Goal: Transaction & Acquisition: Book appointment/travel/reservation

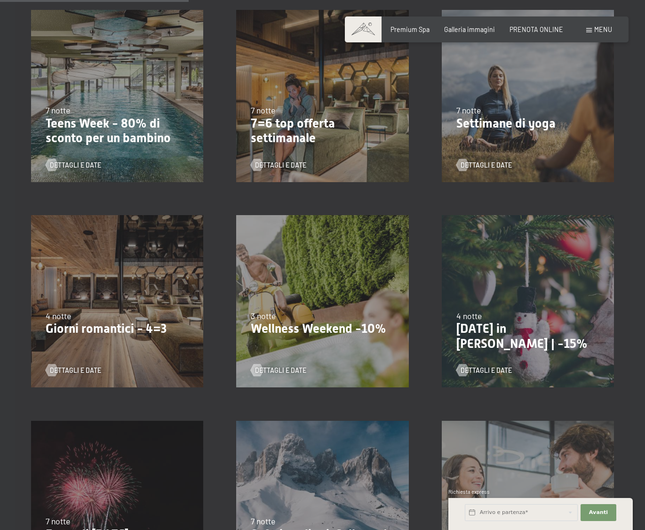
scroll to position [471, 0]
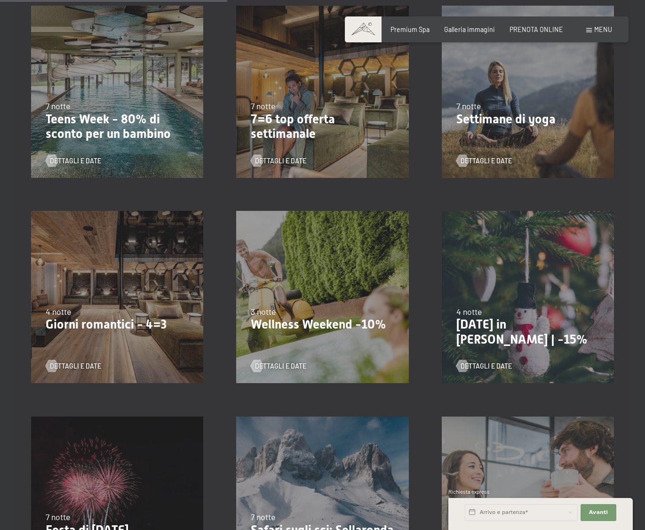
click at [111, 306] on div "4 notte" at bounding box center [117, 312] width 143 height 12
click at [56, 317] on p "Giorni romantici - 4=3" at bounding box center [117, 324] width 143 height 15
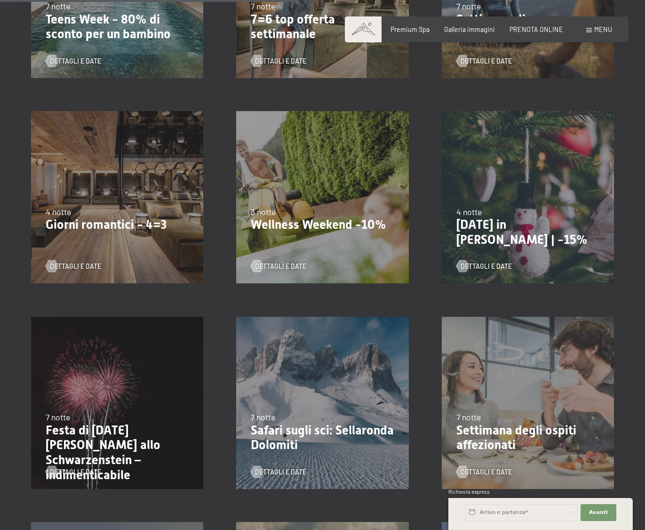
scroll to position [565, 0]
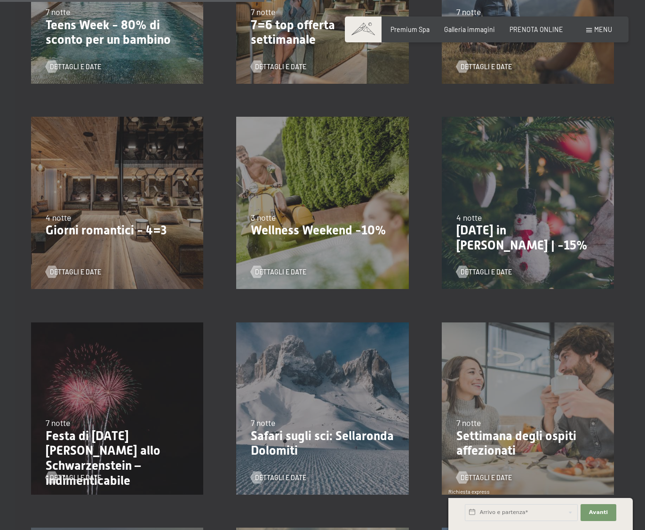
click at [75, 223] on p "Giorni romantici - 4=3" at bounding box center [117, 230] width 143 height 15
click at [61, 267] on span "Dettagli e Date" at bounding box center [84, 271] width 51 height 9
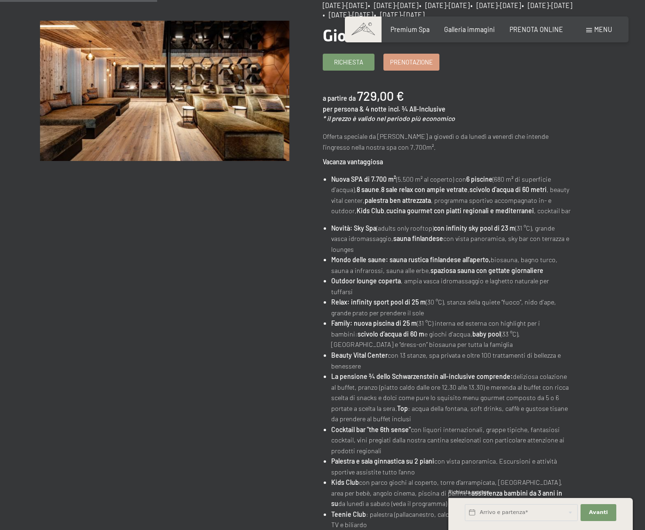
scroll to position [47, 0]
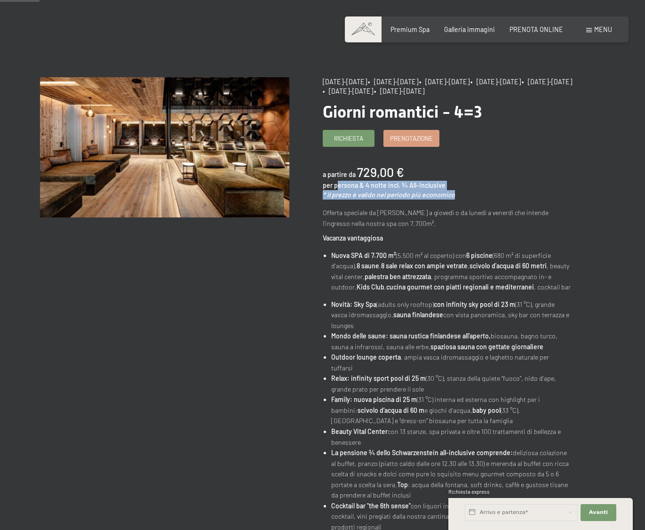
drag, startPoint x: 338, startPoint y: 184, endPoint x: 451, endPoint y: 189, distance: 113.1
click at [451, 189] on div "a partire da 729,00 € per persona & 4 notte incl. ¾ All-Inclusive * il prezzo è…" at bounding box center [447, 181] width 249 height 36
drag, startPoint x: 451, startPoint y: 189, endPoint x: 455, endPoint y: 196, distance: 8.0
click at [454, 195] on div "a partire da 729,00 € per persona & 4 notte incl. ¾ All-Inclusive * il prezzo è…" at bounding box center [447, 181] width 249 height 36
drag, startPoint x: 360, startPoint y: 193, endPoint x: 421, endPoint y: 191, distance: 61.7
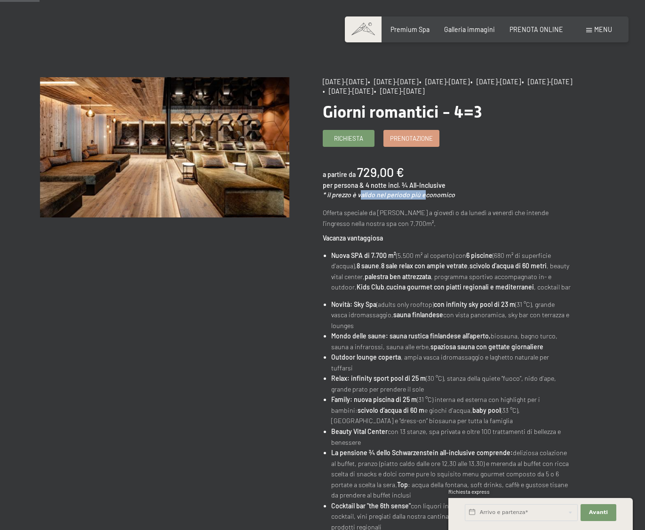
click at [421, 191] on em "* il prezzo è valido nel periodo più economico" at bounding box center [389, 195] width 132 height 8
drag, startPoint x: 421, startPoint y: 191, endPoint x: 410, endPoint y: 135, distance: 57.2
click at [410, 135] on span "Prenotazione" at bounding box center [411, 137] width 43 height 8
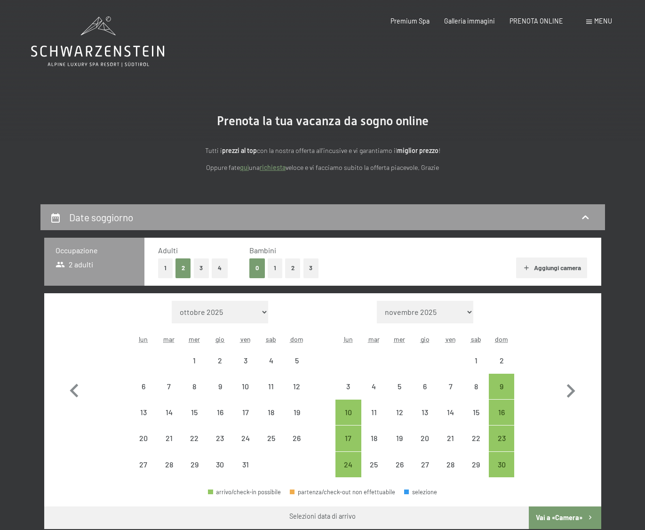
select select "[DATE]"
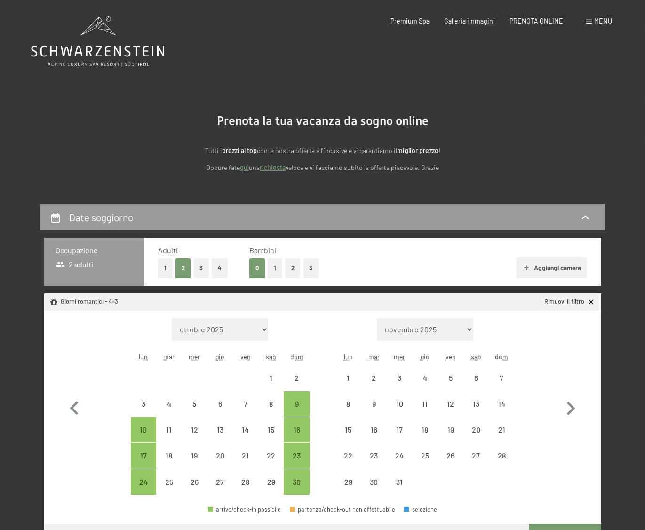
select select "2025-11-01"
select select "2025-12-01"
click at [556, 266] on button "Aggiungi camera" at bounding box center [551, 267] width 71 height 21
select select "2025-11-01"
select select "2025-12-01"
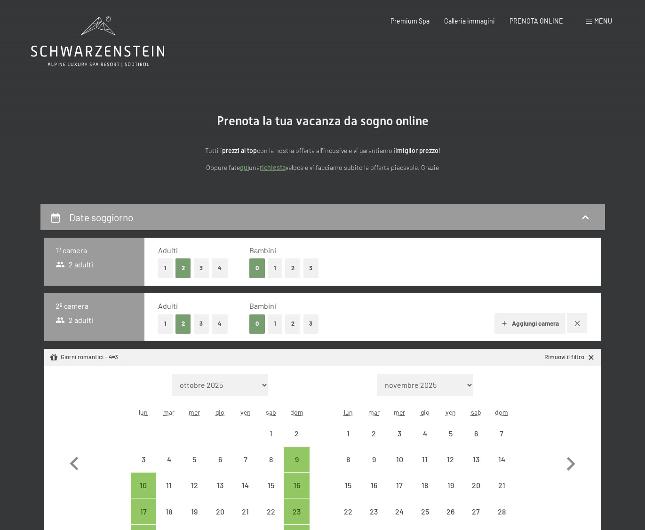
select select "2025-11-01"
select select "2025-12-01"
click at [164, 322] on button "1" at bounding box center [165, 323] width 15 height 19
select select "2025-11-01"
select select "2025-12-01"
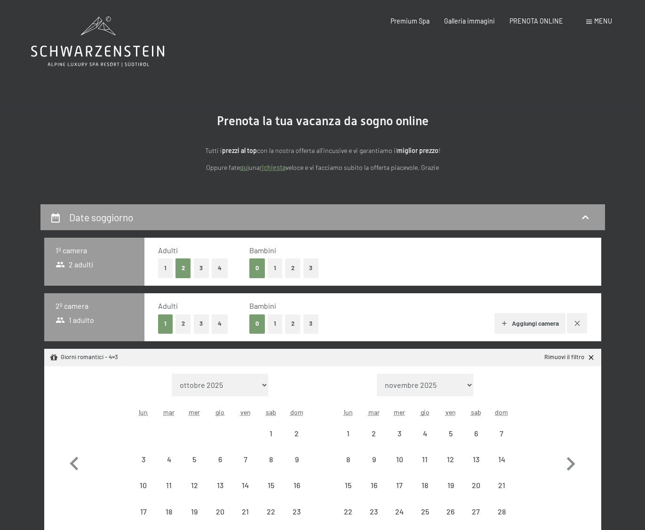
select select "2025-11-01"
select select "2025-12-01"
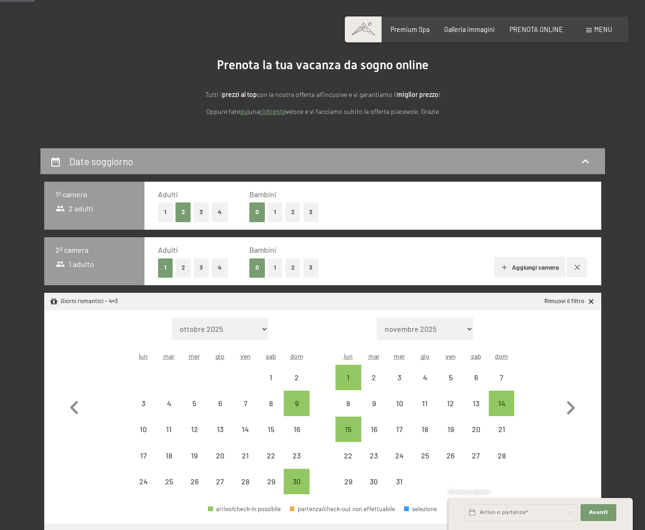
scroll to position [141, 0]
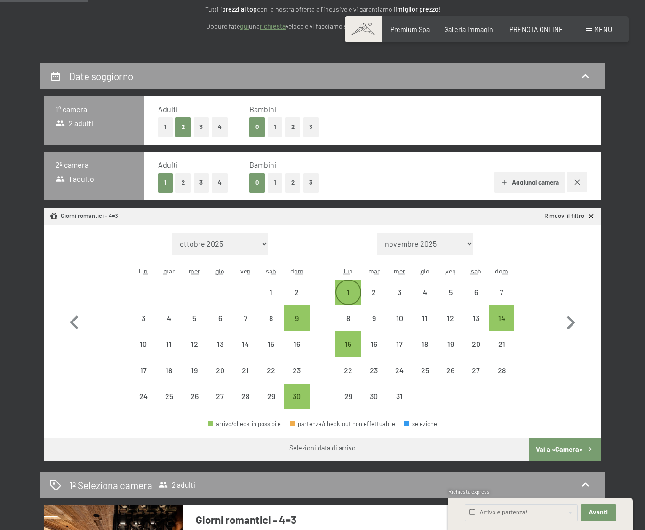
click at [352, 291] on div "1" at bounding box center [349, 301] width 24 height 24
select select "2025-11-01"
select select "2025-12-01"
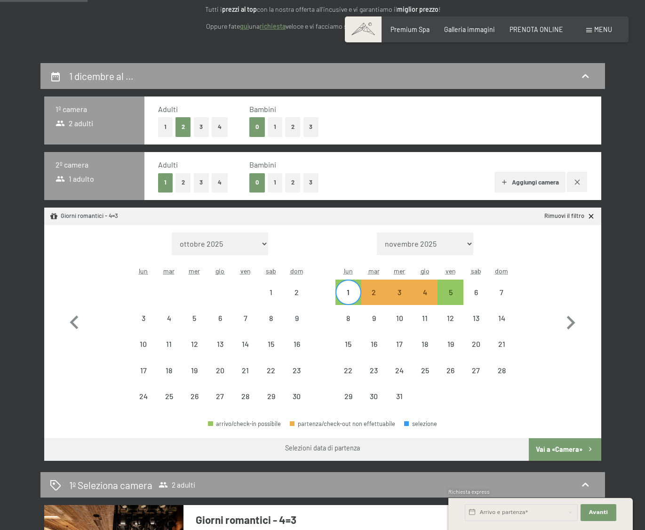
drag, startPoint x: 571, startPoint y: 449, endPoint x: 437, endPoint y: 274, distance: 220.5
click at [450, 286] on div "Mese/anno ottobre 2025 novembre 2025 dicembre 2025 gennaio 2026 febbraio 2026 m…" at bounding box center [322, 343] width 557 height 236
click at [450, 294] on div "5" at bounding box center [451, 301] width 24 height 24
select select "2025-11-01"
select select "2025-12-01"
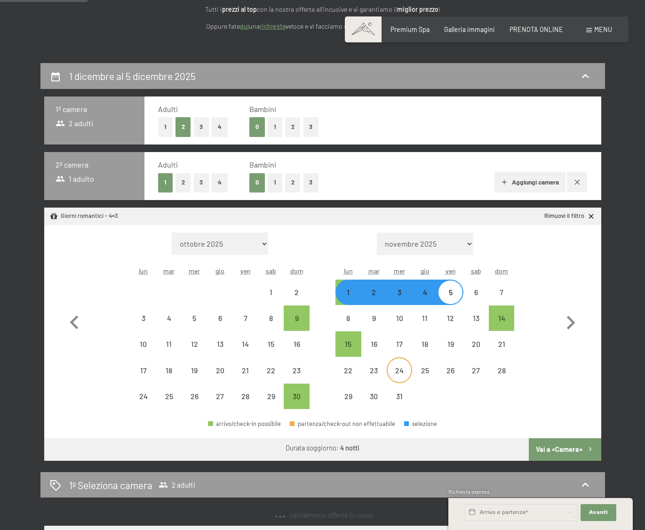
select select "2025-11-01"
select select "2025-12-01"
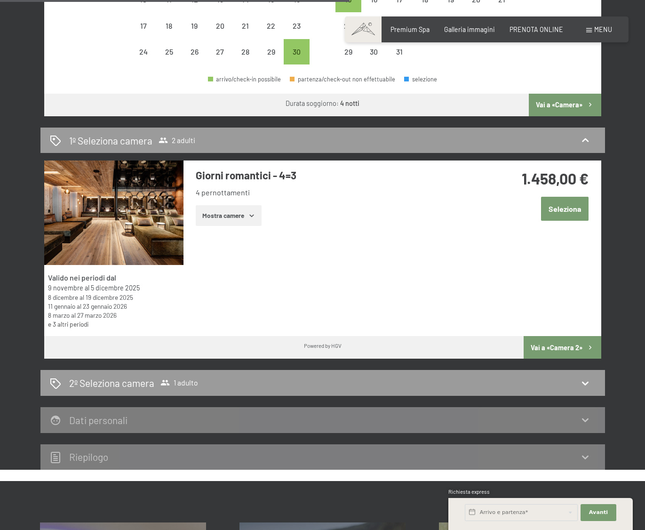
scroll to position [377, 0]
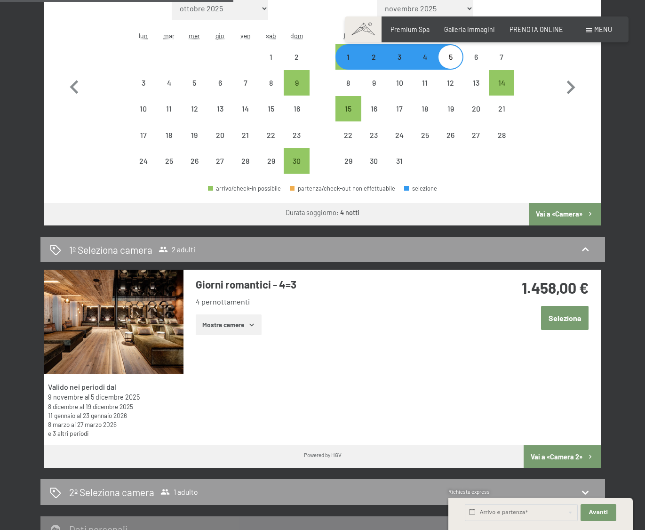
click at [238, 328] on button "Mostra camere" at bounding box center [229, 324] width 66 height 21
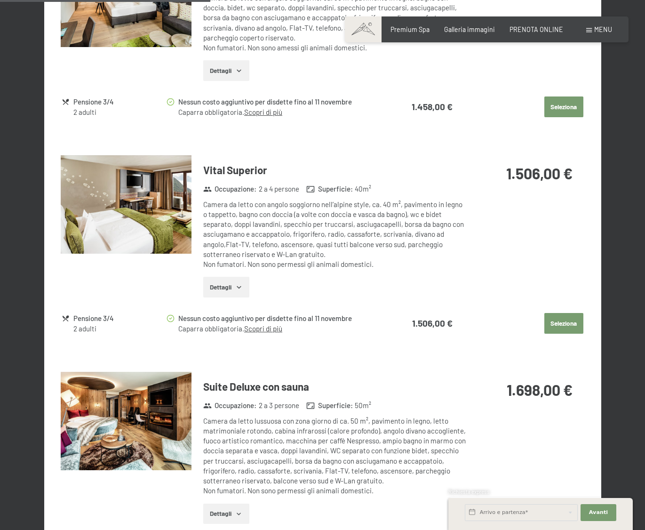
scroll to position [941, 0]
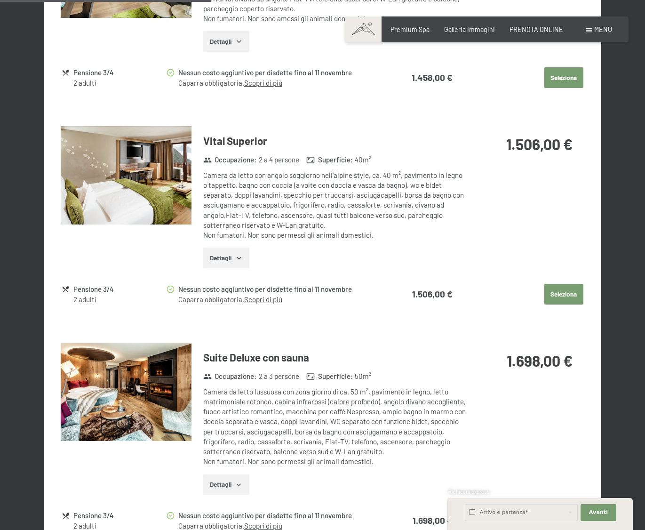
click at [568, 295] on button "Seleziona" at bounding box center [564, 294] width 39 height 21
select select "2025-11-01"
select select "2025-12-01"
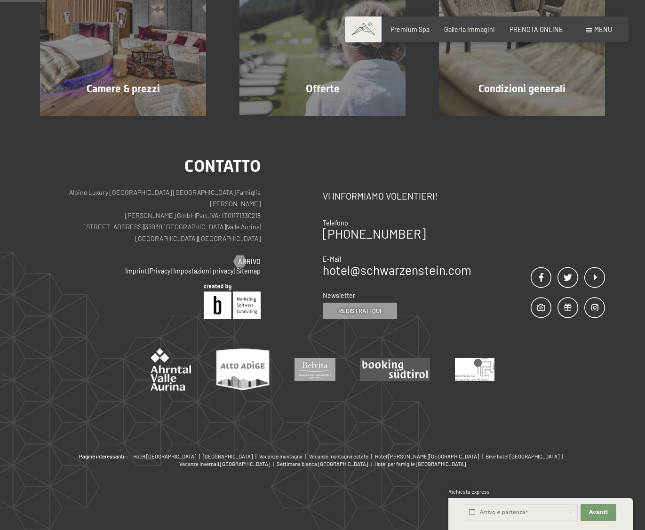
scroll to position [204, 0]
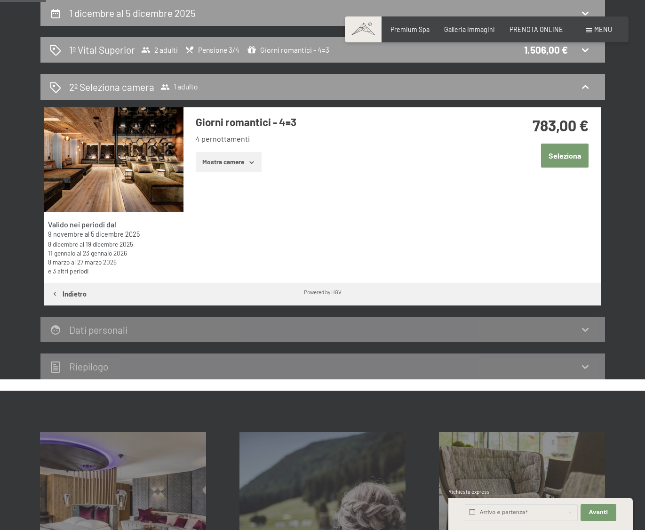
click at [237, 164] on button "Mostra camere" at bounding box center [229, 162] width 66 height 21
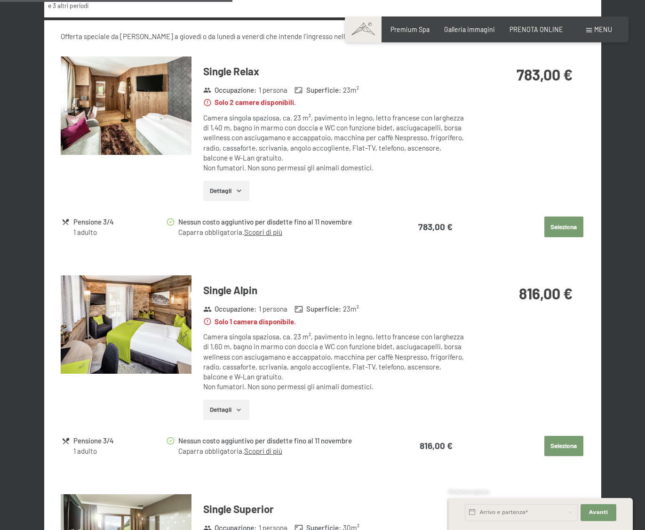
scroll to position [487, 0]
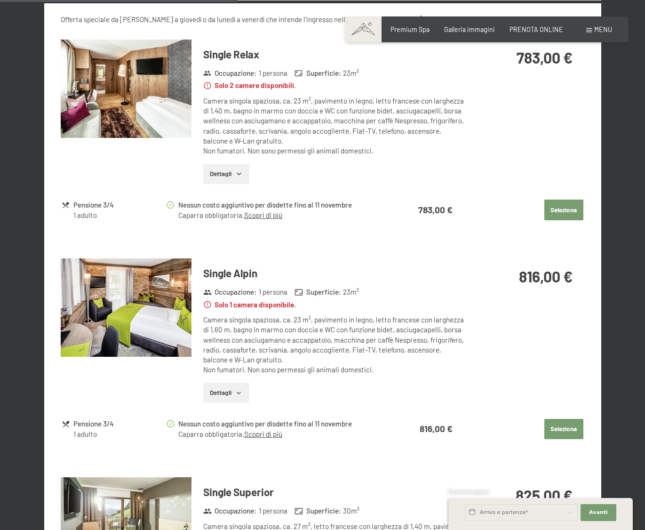
click at [564, 211] on button "Seleziona" at bounding box center [564, 210] width 39 height 21
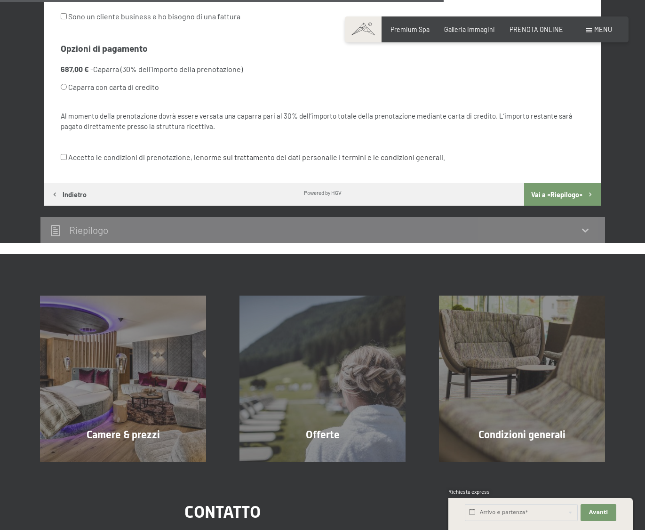
scroll to position [627, 0]
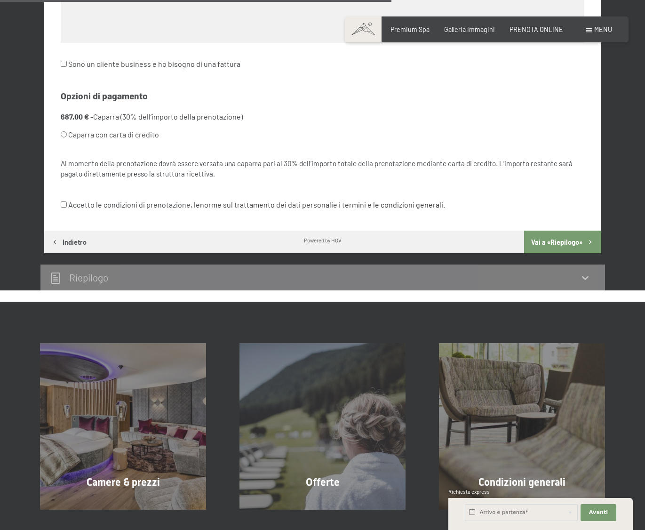
click at [546, 242] on button "Vai a «Riepilogo»" at bounding box center [562, 242] width 77 height 23
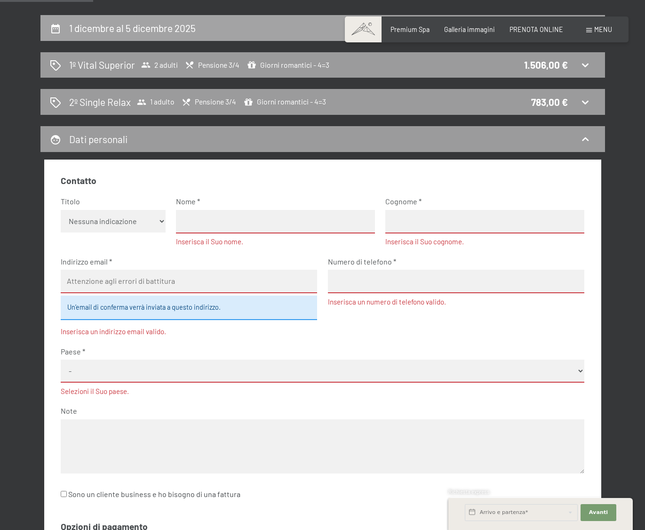
scroll to position [146, 0]
